Goal: Check status: Check status

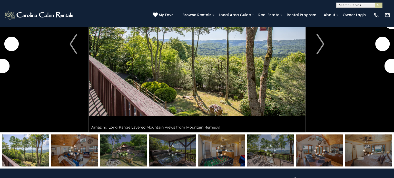
scroll to position [138, 0]
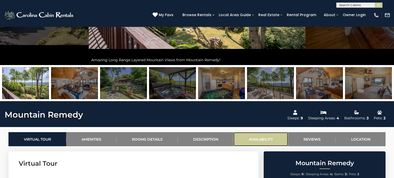
click at [250, 138] on link "Availability" at bounding box center [260, 139] width 55 height 14
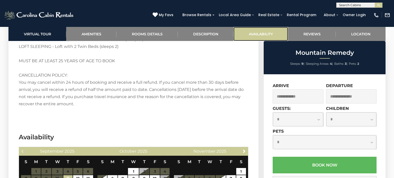
scroll to position [1214, 0]
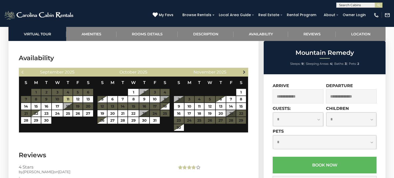
click at [244, 70] on span "Next" at bounding box center [244, 72] width 4 height 4
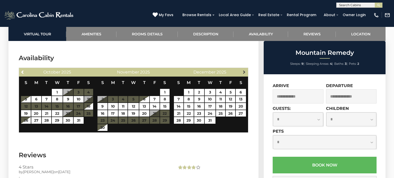
click at [244, 70] on span "Next" at bounding box center [244, 72] width 4 height 4
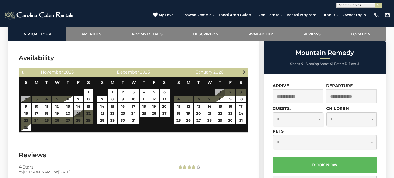
click at [243, 69] on link "Next" at bounding box center [244, 72] width 6 height 6
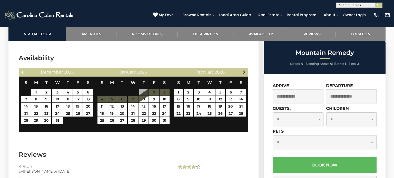
click at [244, 70] on span "Next" at bounding box center [244, 72] width 4 height 4
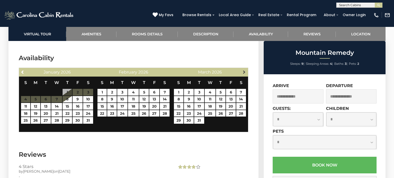
click at [244, 70] on span "Next" at bounding box center [244, 72] width 4 height 4
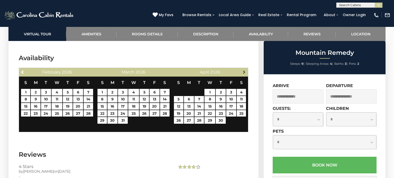
click at [244, 70] on span "Next" at bounding box center [244, 72] width 4 height 4
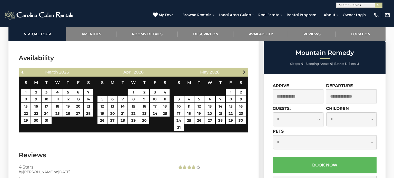
click at [245, 70] on span "Next" at bounding box center [244, 72] width 4 height 4
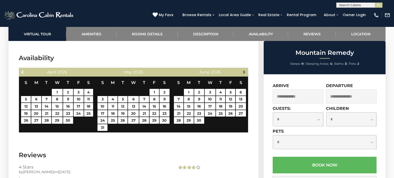
click at [244, 70] on span "Next" at bounding box center [244, 72] width 4 height 4
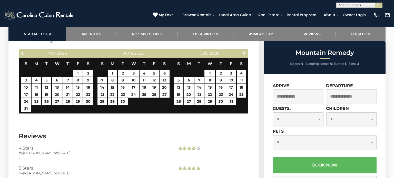
scroll to position [1233, 0]
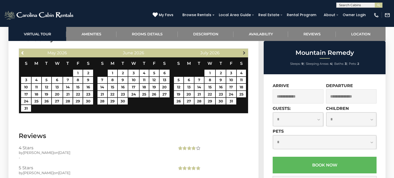
click at [245, 51] on span "Next" at bounding box center [244, 53] width 4 height 4
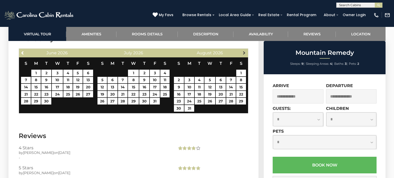
click at [246, 51] on span "Next" at bounding box center [244, 53] width 4 height 4
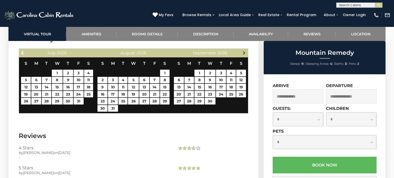
click at [243, 51] on span "Next" at bounding box center [244, 53] width 4 height 4
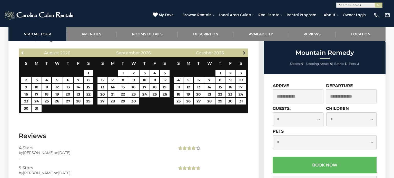
click at [243, 51] on span "Next" at bounding box center [244, 53] width 4 height 4
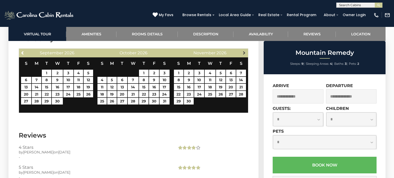
click at [245, 51] on span "Next" at bounding box center [244, 53] width 4 height 4
